Goal: Task Accomplishment & Management: Use online tool/utility

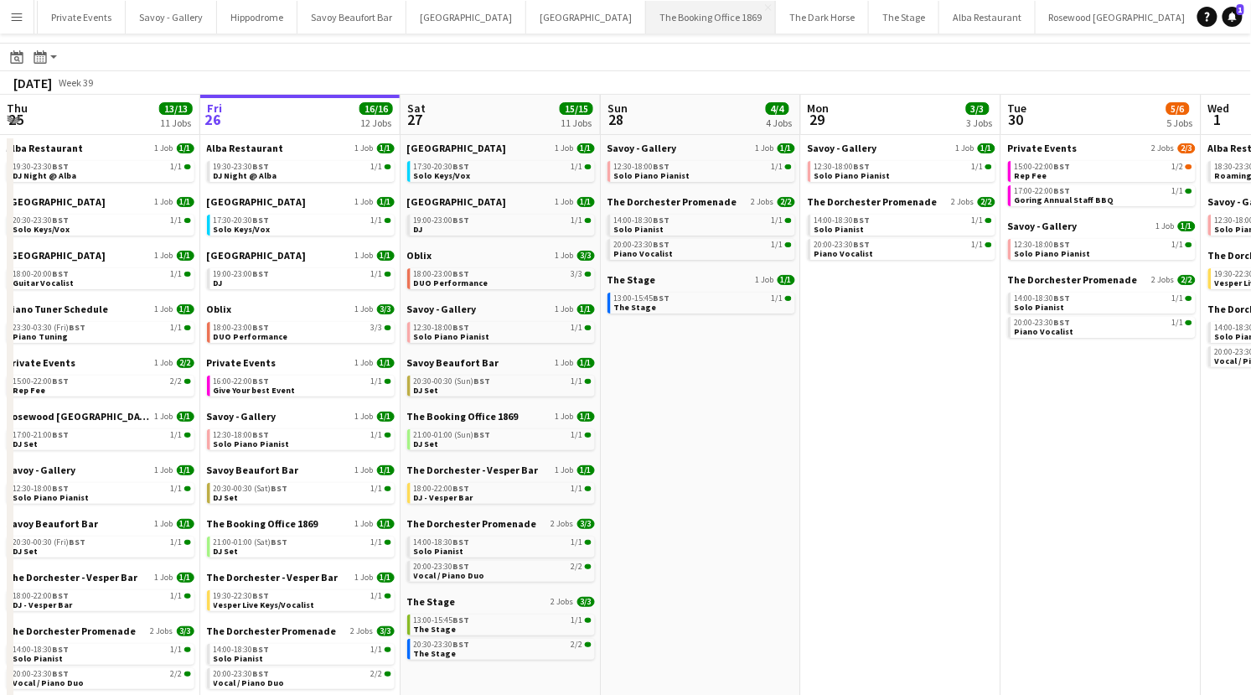
scroll to position [0, 564]
click at [1031, 8] on button "[GEOGRAPHIC_DATA] Close" at bounding box center [1091, 17] width 120 height 33
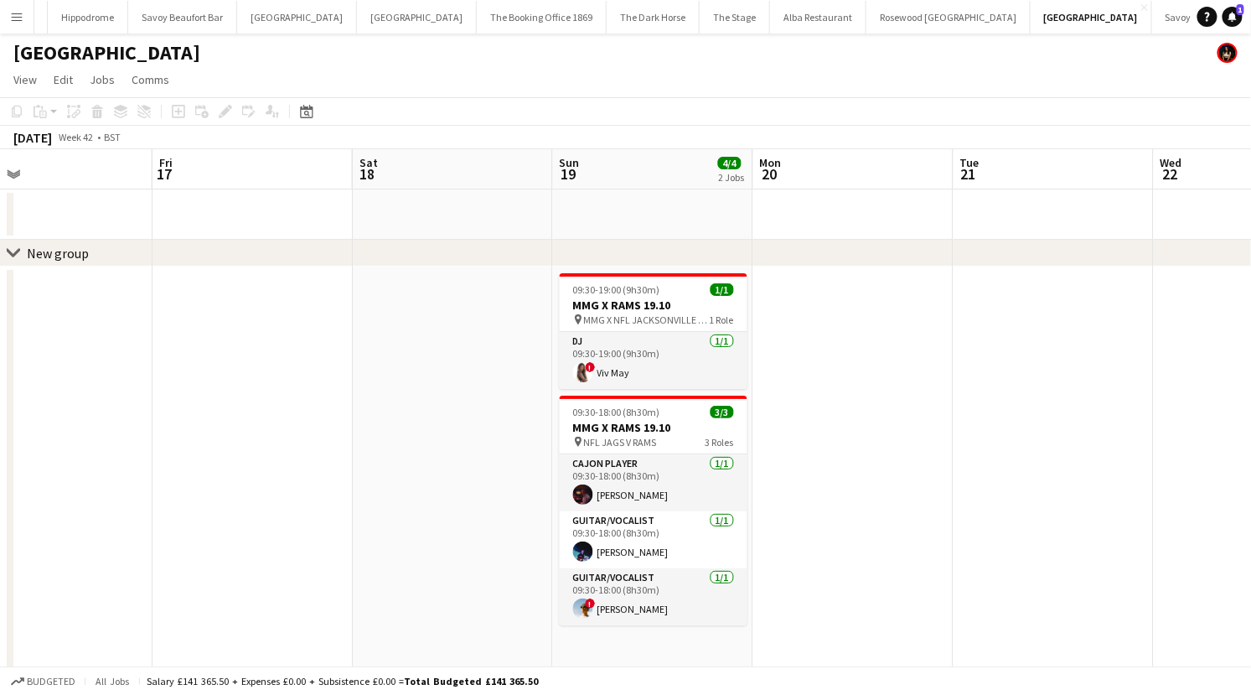
click at [23, 10] on button "Menu" at bounding box center [17, 17] width 34 height 34
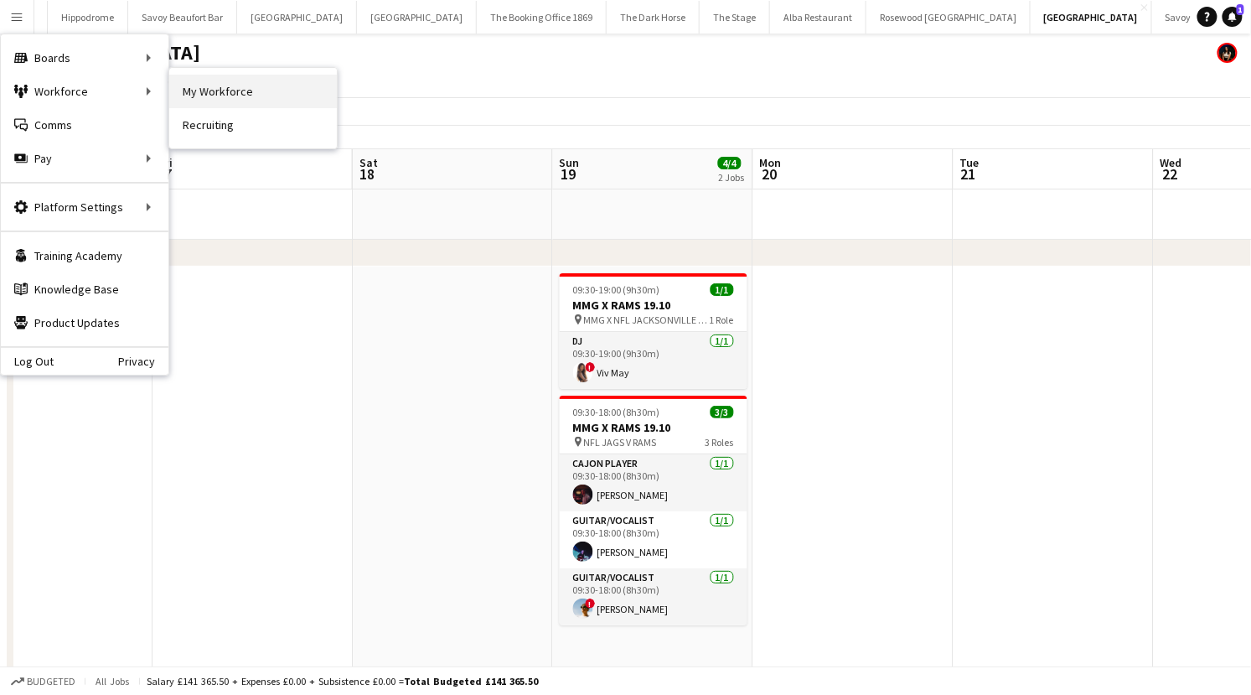
click at [209, 91] on link "My Workforce" at bounding box center [253, 92] width 168 height 34
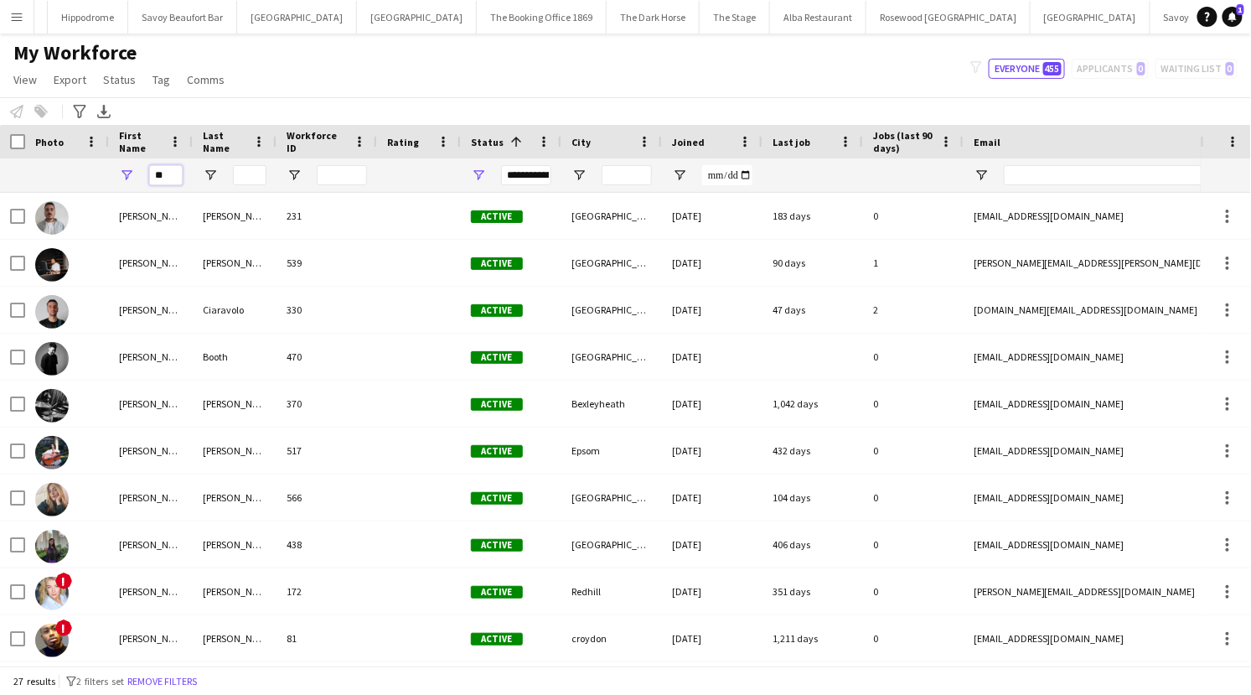
click at [160, 170] on input "**" at bounding box center [166, 175] width 34 height 20
drag, startPoint x: 168, startPoint y: 174, endPoint x: 105, endPoint y: 173, distance: 62.9
click at [146, 174] on div "**" at bounding box center [151, 175] width 84 height 34
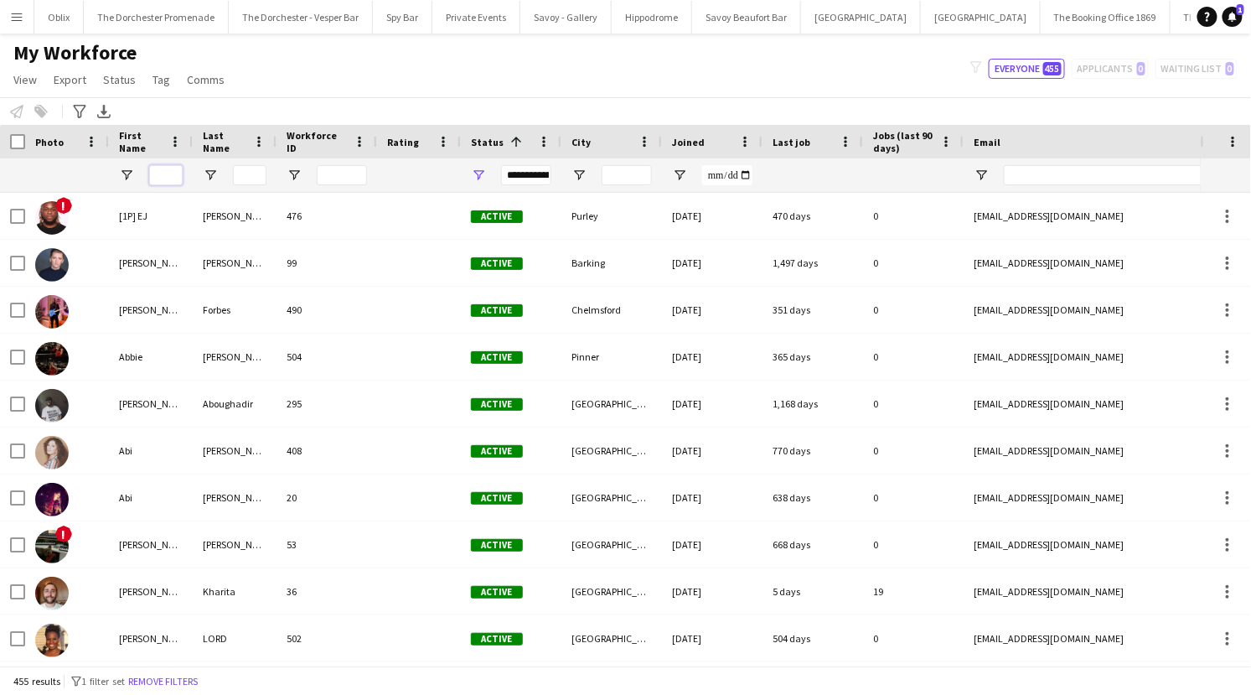
click at [166, 173] on input "First Name Filter Input" at bounding box center [166, 175] width 34 height 20
click at [81, 107] on icon "Advanced filters" at bounding box center [79, 111] width 13 height 13
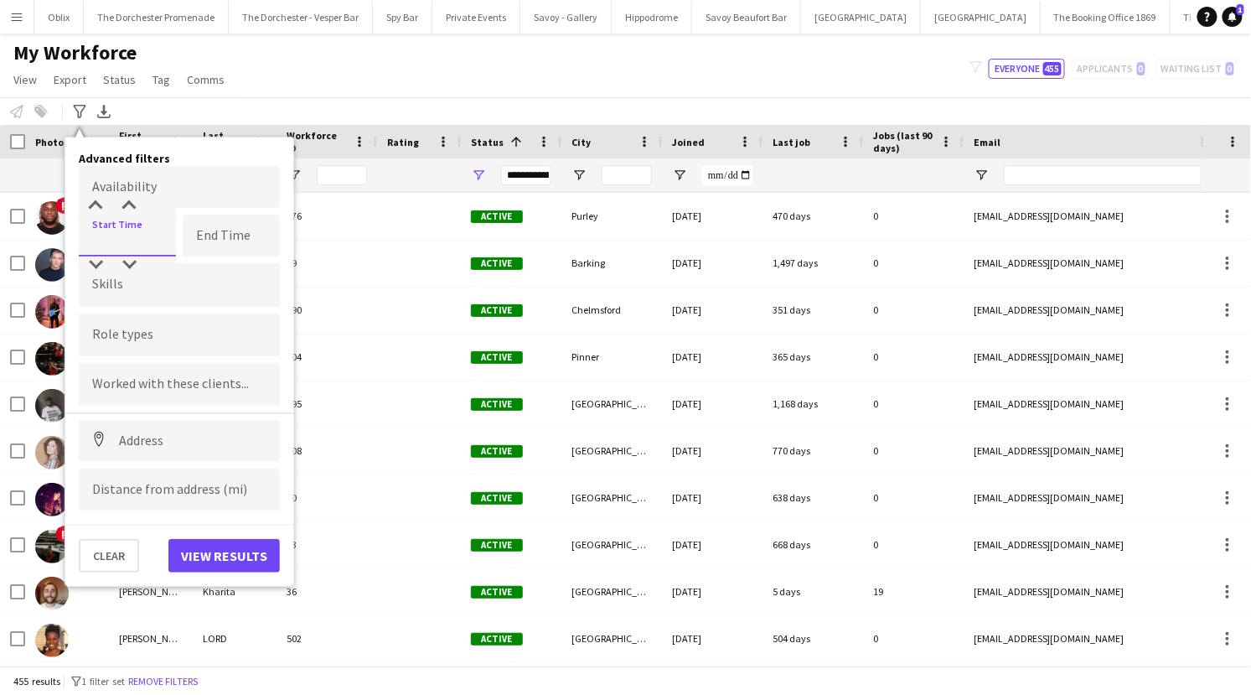
click at [124, 246] on input at bounding box center [127, 236] width 97 height 42
click at [215, 261] on form "Availability Start Time End Time Skills Role types Worked with these clients...…" at bounding box center [179, 338] width 201 height 344
click at [110, 328] on div at bounding box center [179, 334] width 201 height 43
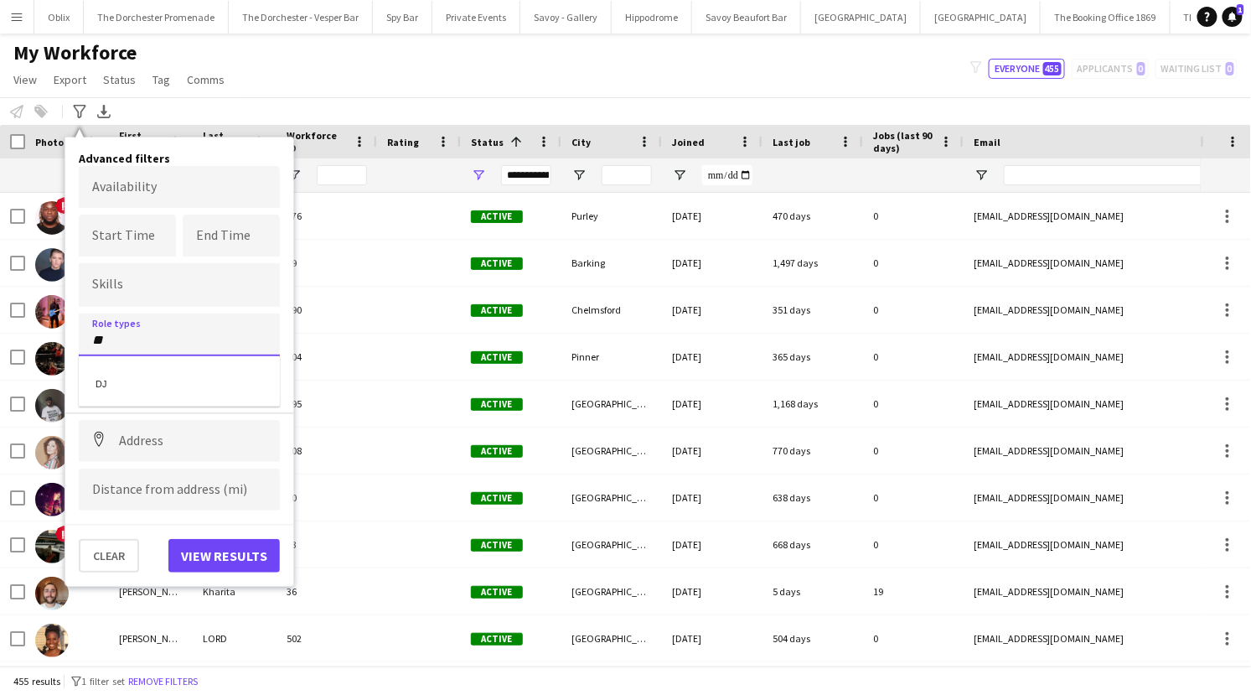
type input "**"
click at [129, 380] on div "DJ" at bounding box center [179, 381] width 201 height 40
click at [136, 228] on input at bounding box center [127, 236] width 97 height 42
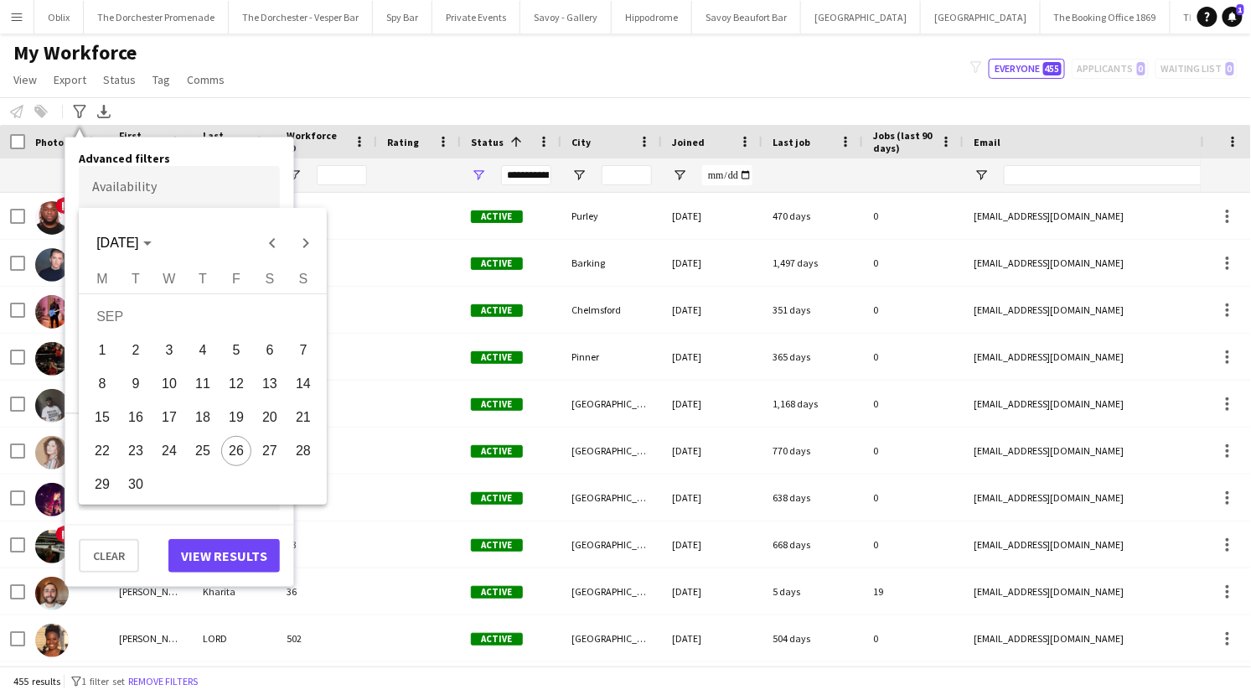
click at [163, 179] on body "Menu Boards Boards Boards All jobs Status Workforce Workforce My Workforce Recr…" at bounding box center [625, 347] width 1251 height 695
click at [308, 246] on span "Next month" at bounding box center [306, 243] width 34 height 34
click at [300, 413] on span "19" at bounding box center [303, 417] width 30 height 30
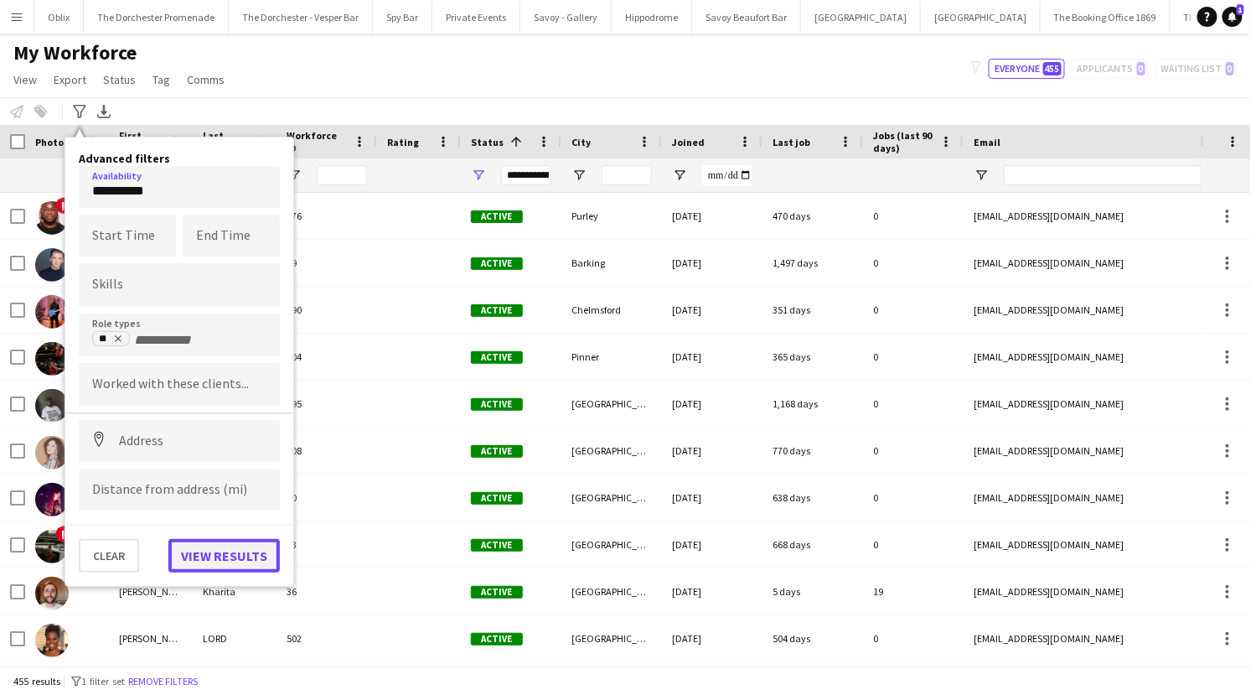
click at [226, 563] on button "View results" at bounding box center [223, 556] width 111 height 34
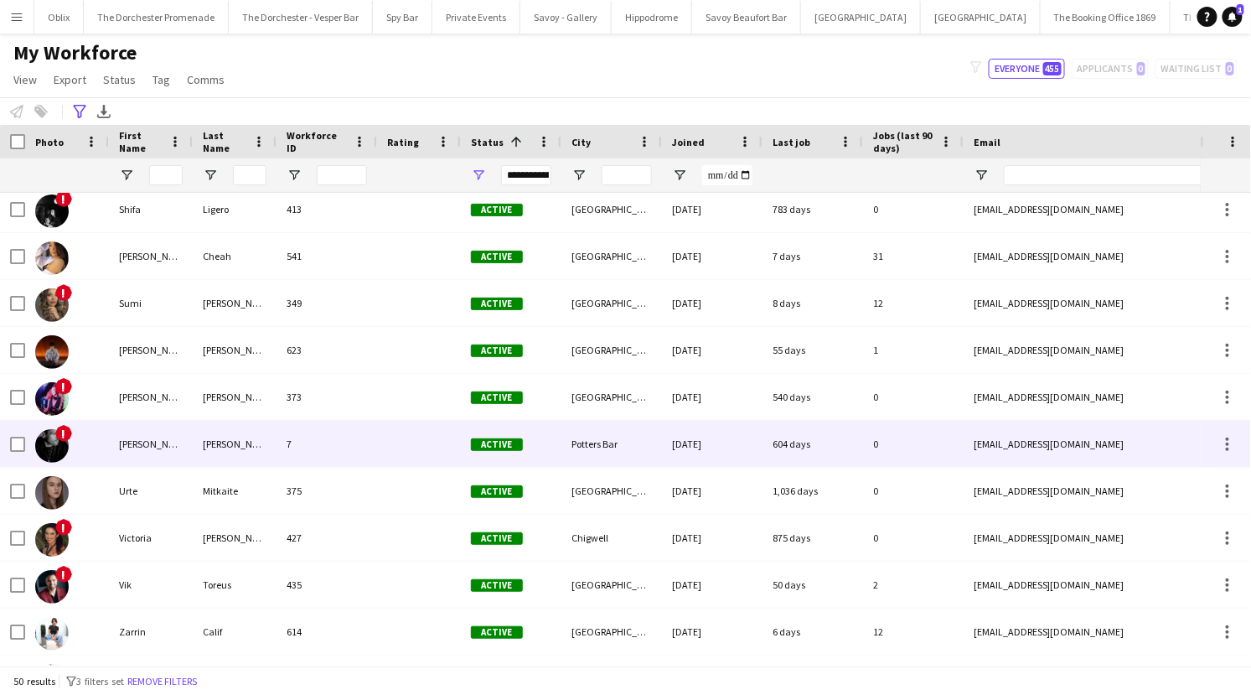
scroll to position [1874, 0]
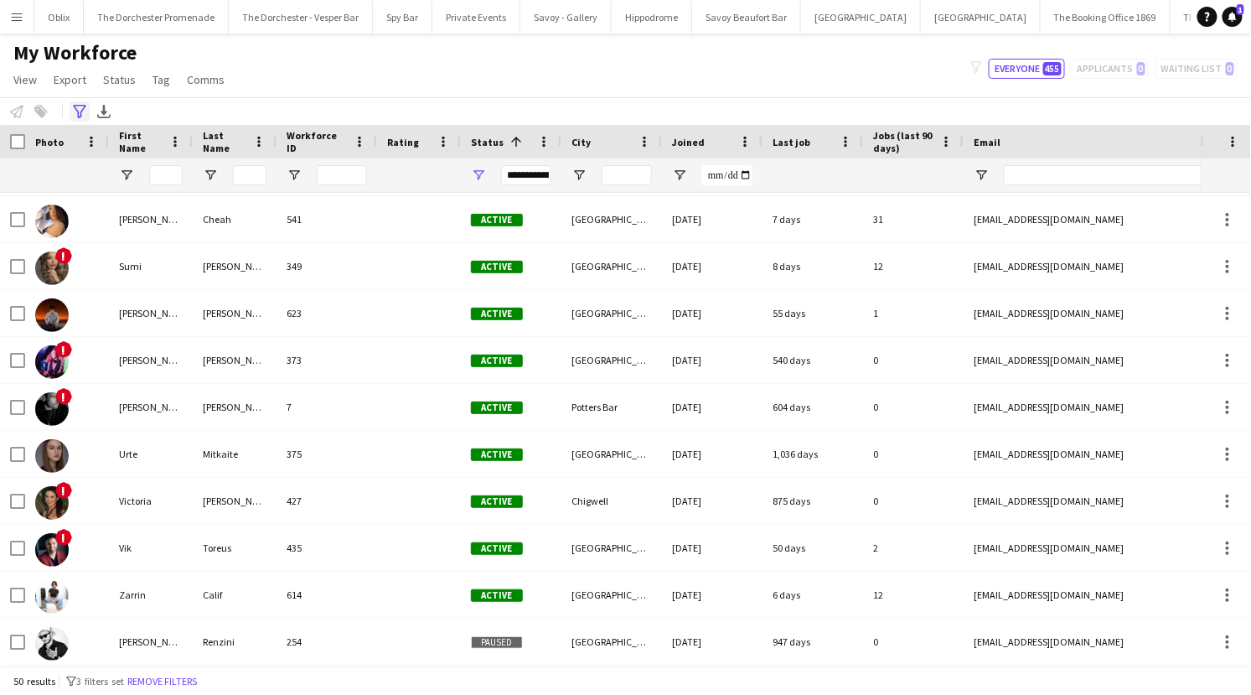
click at [83, 108] on icon at bounding box center [79, 111] width 13 height 13
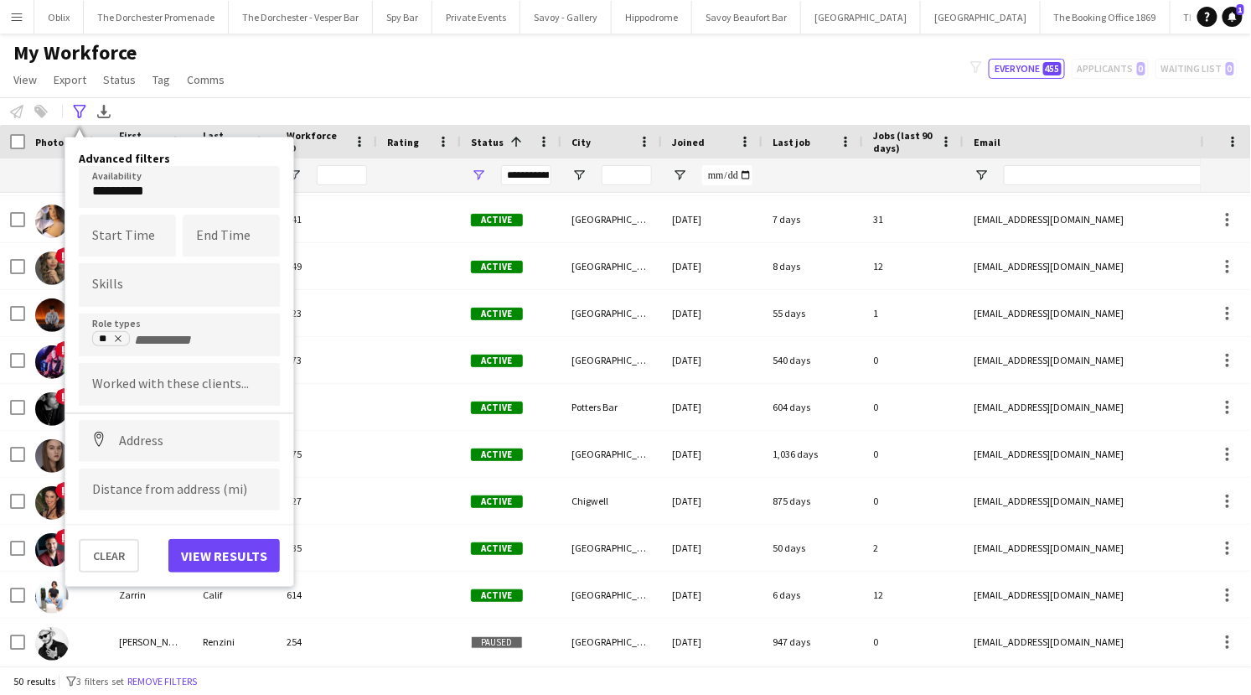
click at [122, 192] on body "Menu Boards Boards Boards All jobs Status Workforce Workforce My Workforce Recr…" at bounding box center [625, 347] width 1251 height 695
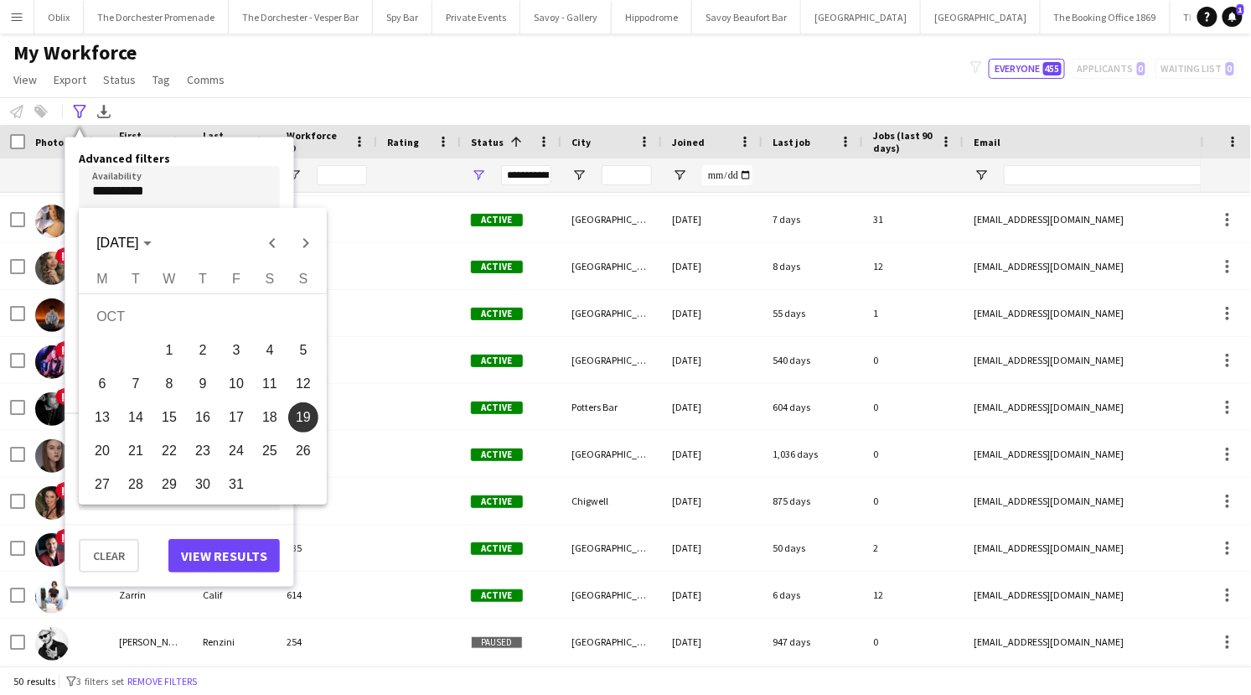
drag, startPoint x: 163, startPoint y: 192, endPoint x: 153, endPoint y: 192, distance: 9.2
click at [156, 192] on div at bounding box center [625, 347] width 1251 height 695
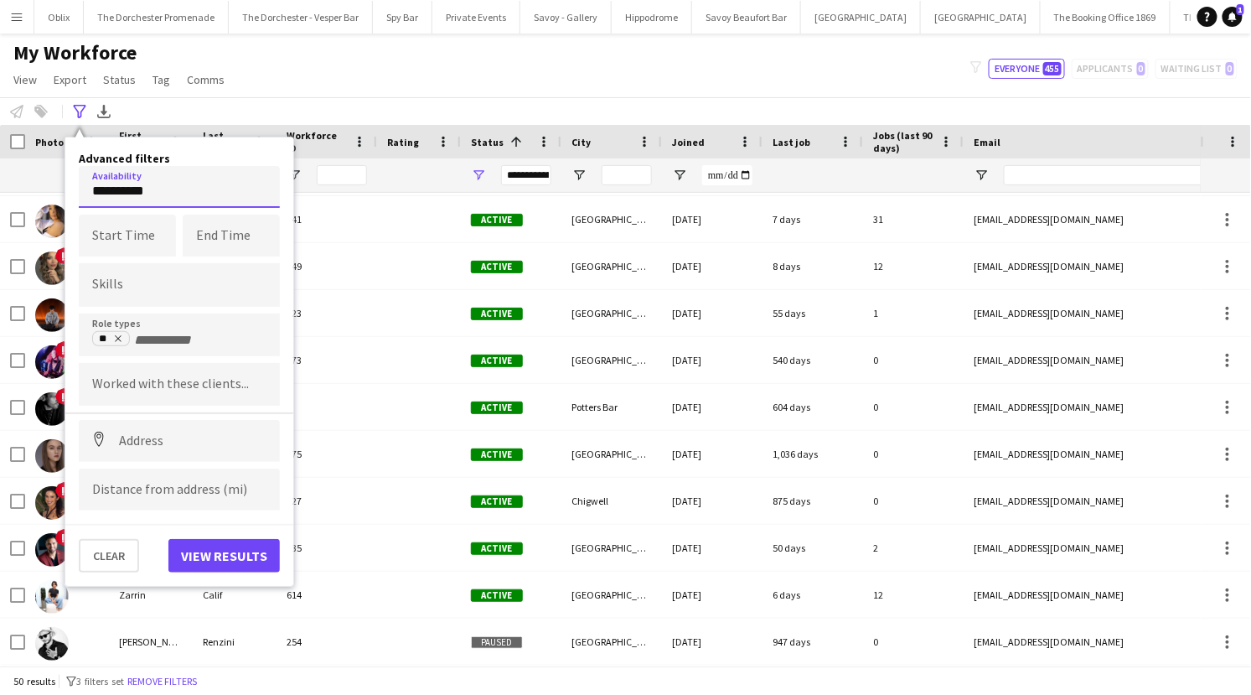
click at [149, 185] on input "**********" at bounding box center [179, 187] width 201 height 42
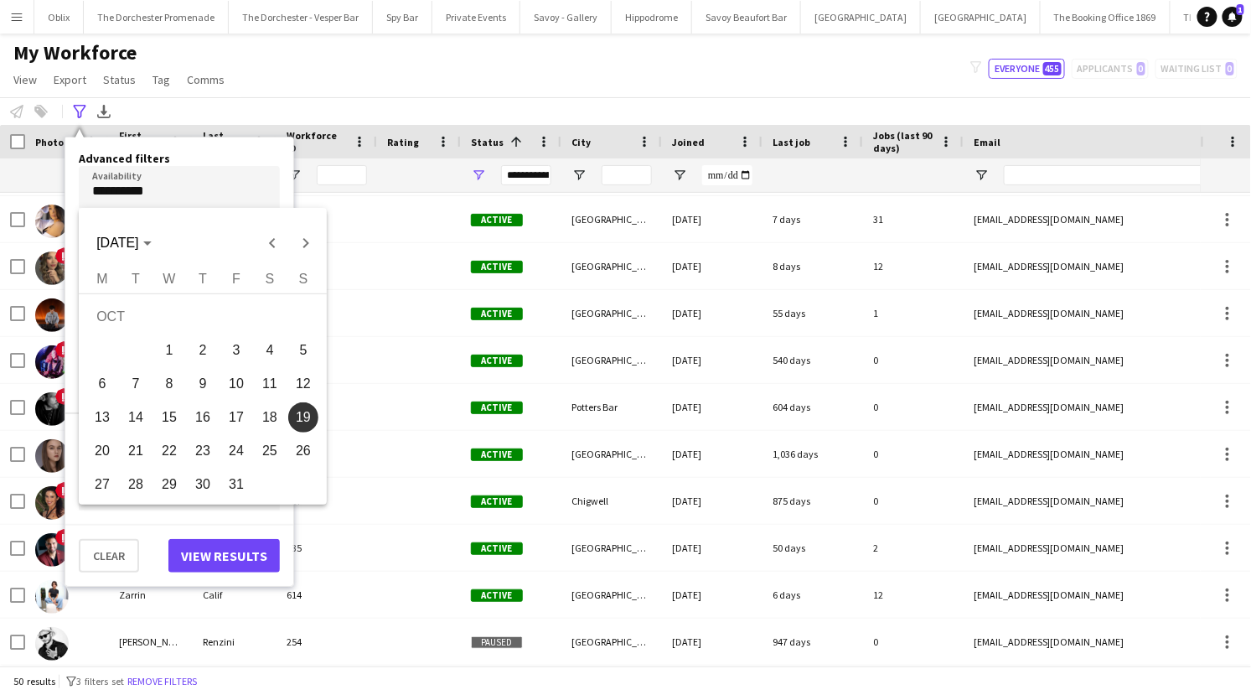
click at [171, 388] on span "8" at bounding box center [169, 384] width 30 height 30
type input "**********"
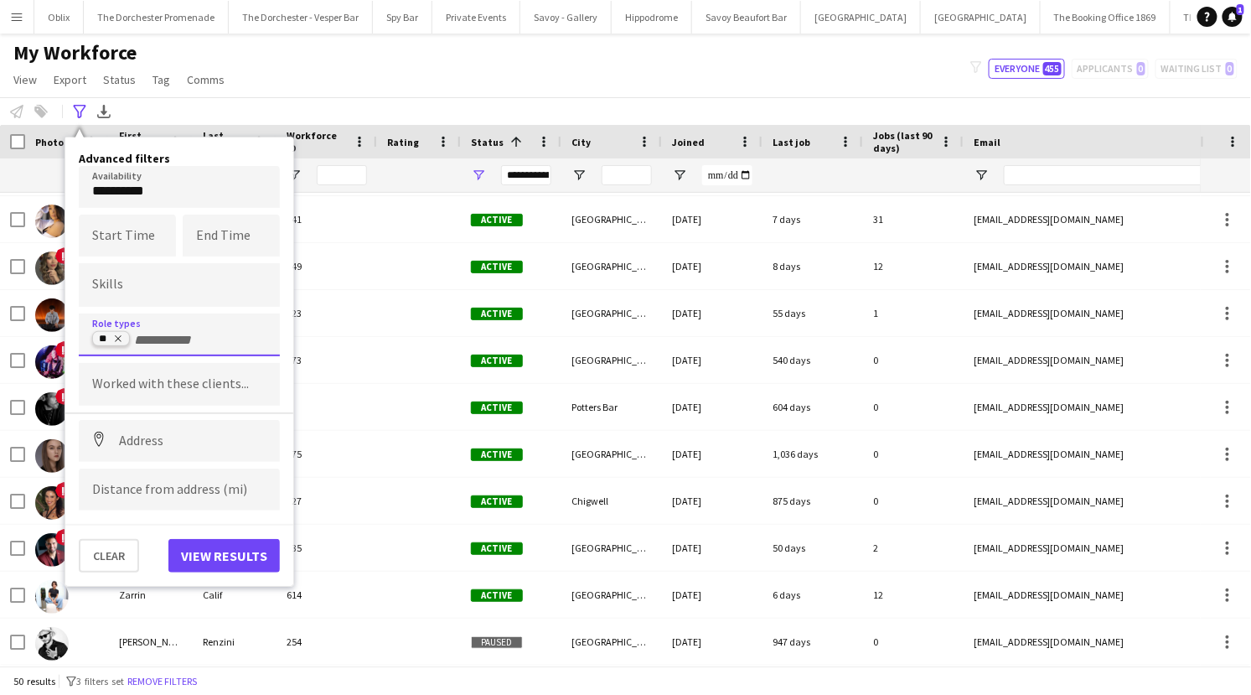
click at [116, 338] on icon "Remove tag" at bounding box center [118, 339] width 10 height 10
click at [137, 340] on input "Type to search role types..." at bounding box center [179, 340] width 174 height 15
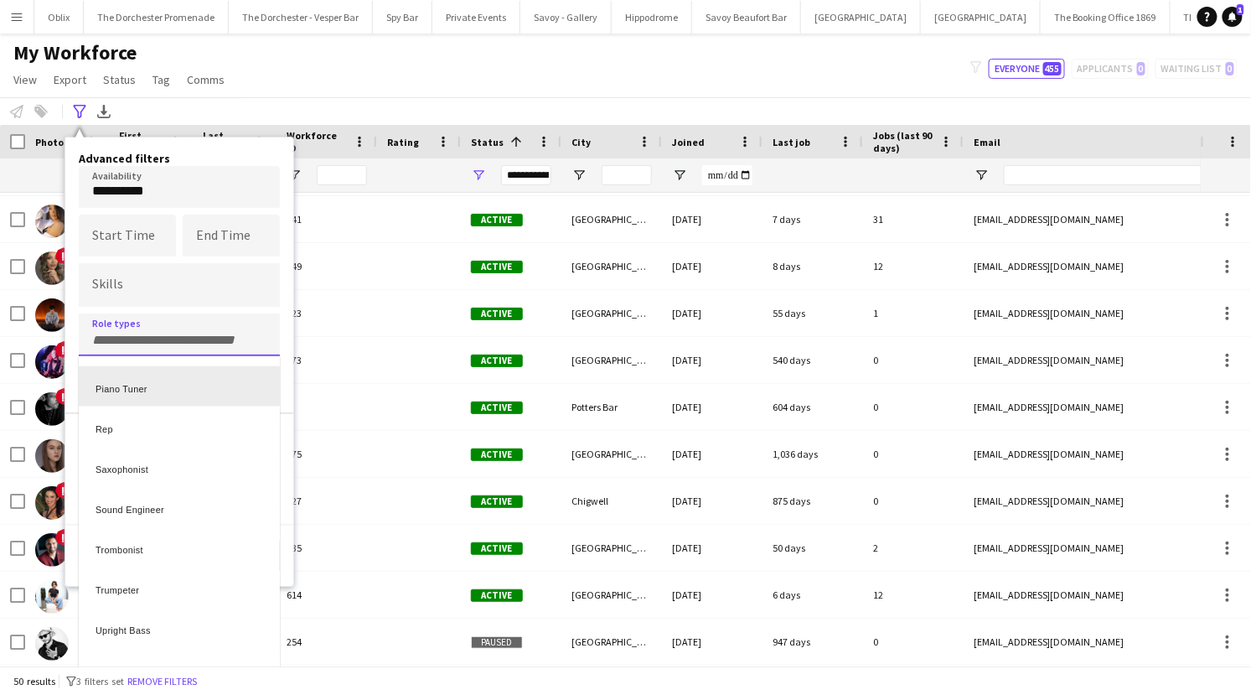
scroll to position [561, 0]
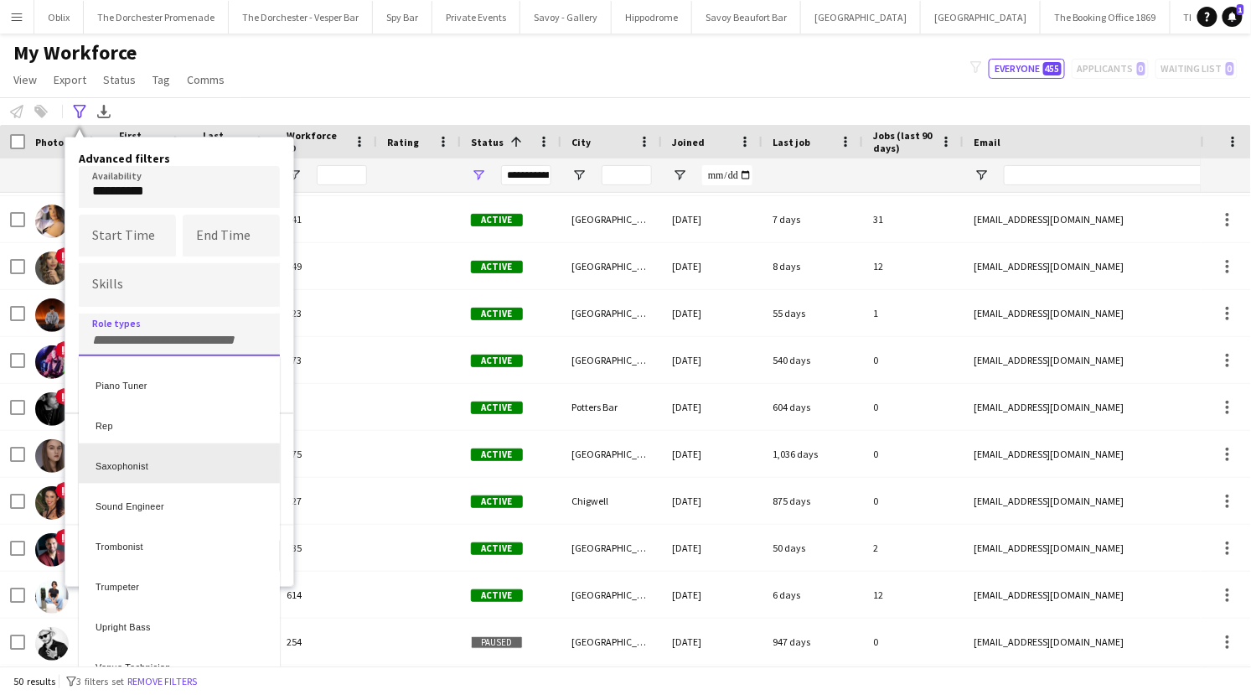
click at [137, 466] on div "Saxophonist" at bounding box center [179, 463] width 201 height 40
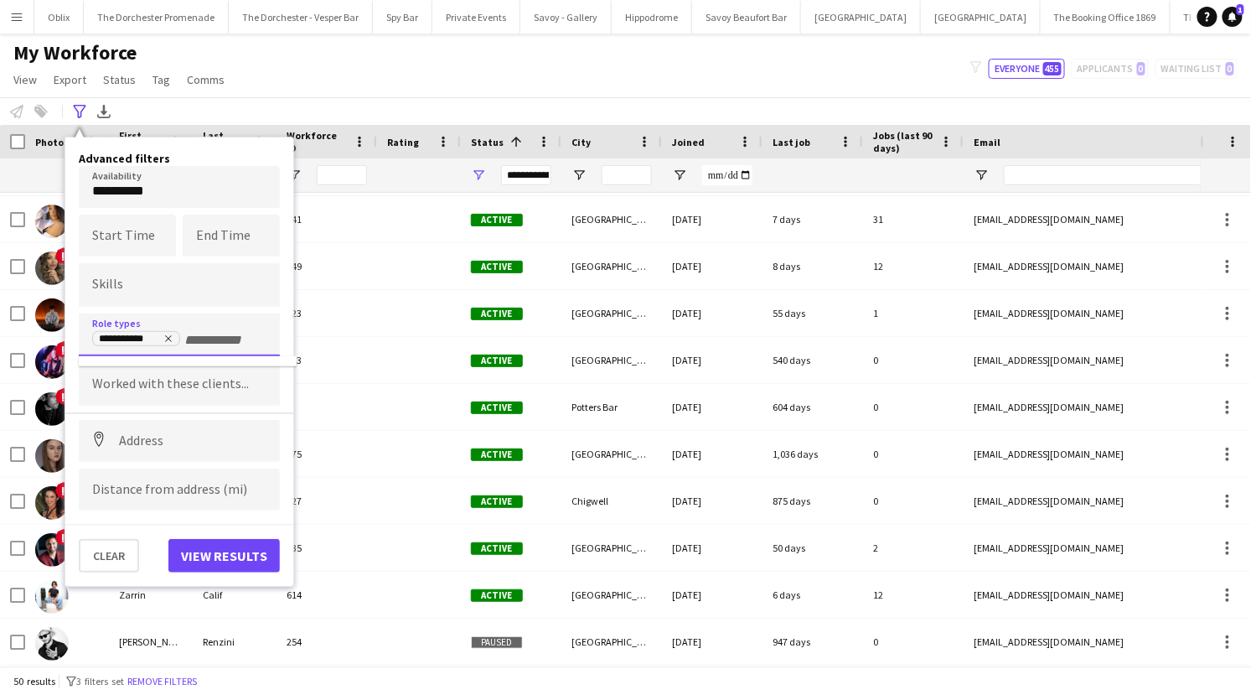
scroll to position [0, 0]
click at [197, 564] on button "View results" at bounding box center [223, 556] width 111 height 34
